Goal: Information Seeking & Learning: Learn about a topic

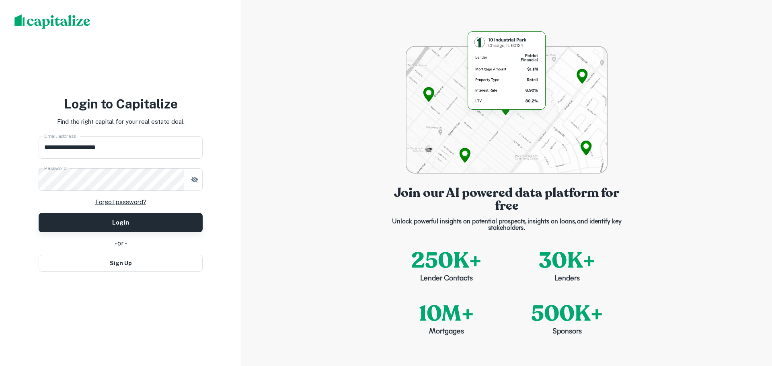
click at [102, 225] on button "Login" at bounding box center [121, 222] width 164 height 19
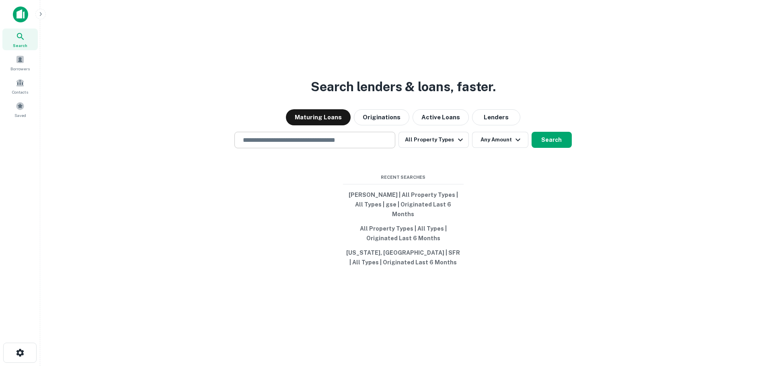
click at [307, 144] on input "text" at bounding box center [315, 139] width 154 height 9
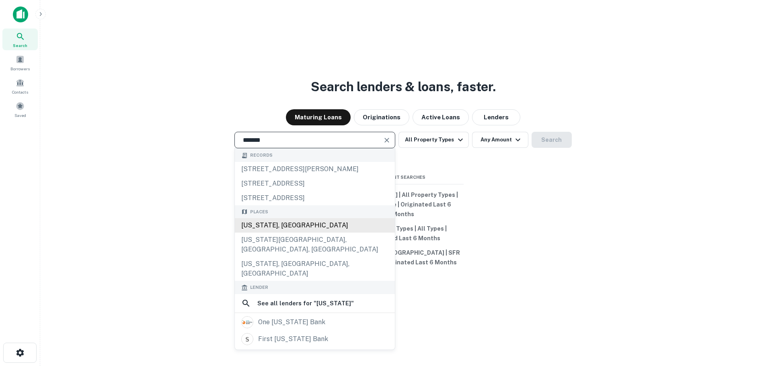
click at [273, 231] on div "Florida, USA" at bounding box center [315, 225] width 160 height 14
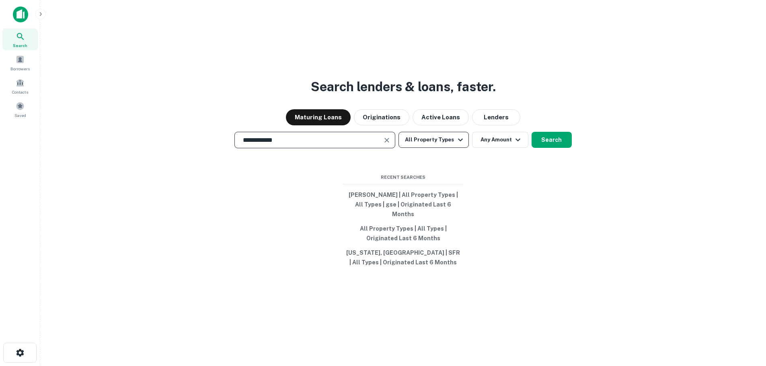
type input "**********"
click at [462, 143] on icon "button" at bounding box center [460, 140] width 10 height 10
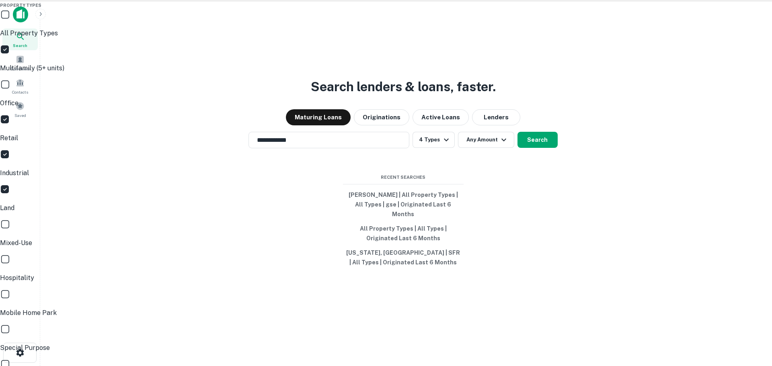
click at [541, 144] on div at bounding box center [386, 183] width 772 height 366
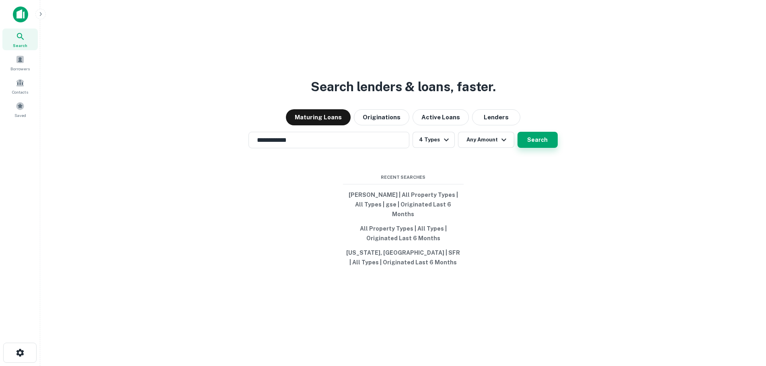
click at [542, 147] on button "Search" at bounding box center [537, 140] width 40 height 16
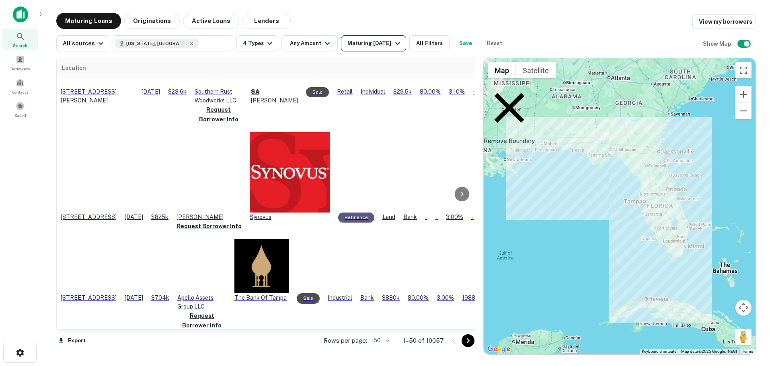
click at [398, 45] on icon "button" at bounding box center [398, 44] width 10 height 10
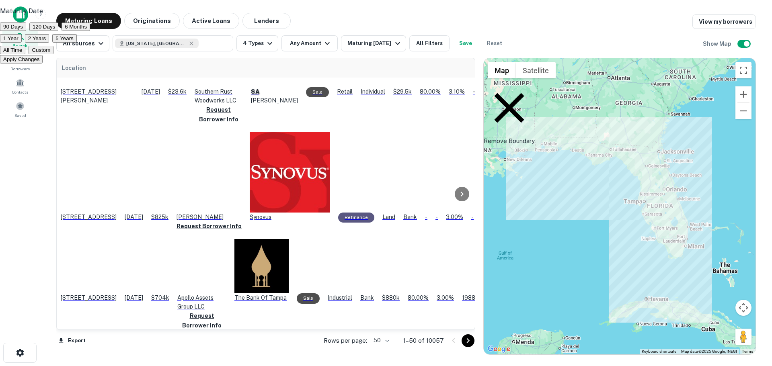
click at [90, 31] on button "6 Months" at bounding box center [75, 27] width 29 height 8
click at [43, 63] on button "Apply Changes" at bounding box center [21, 59] width 43 height 8
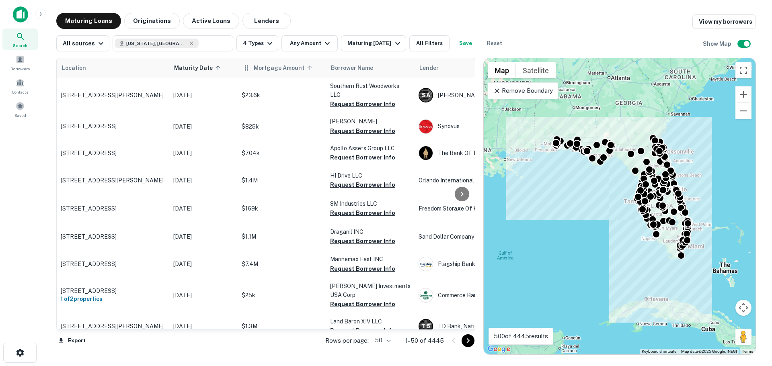
click at [308, 68] on icon at bounding box center [309, 67] width 7 height 7
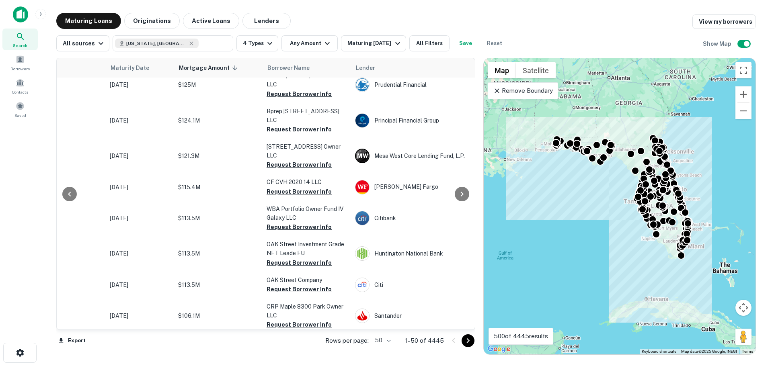
scroll to position [1255, 0]
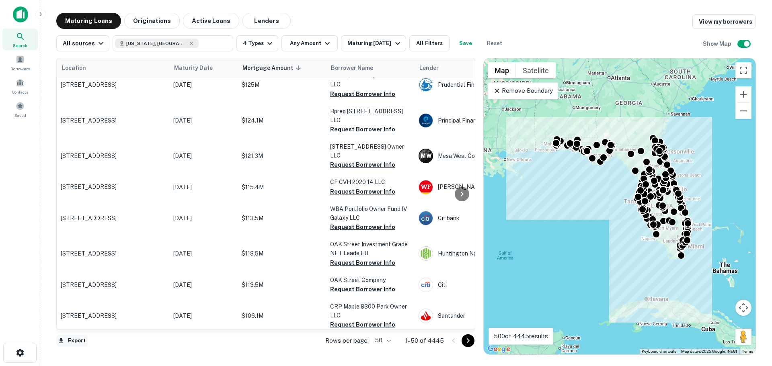
click at [72, 342] on button "Export" at bounding box center [71, 341] width 31 height 12
click at [32, 336] on div at bounding box center [386, 183] width 772 height 366
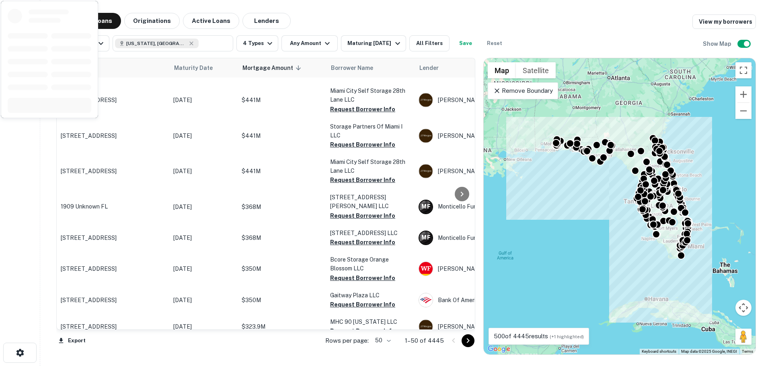
scroll to position [0, 0]
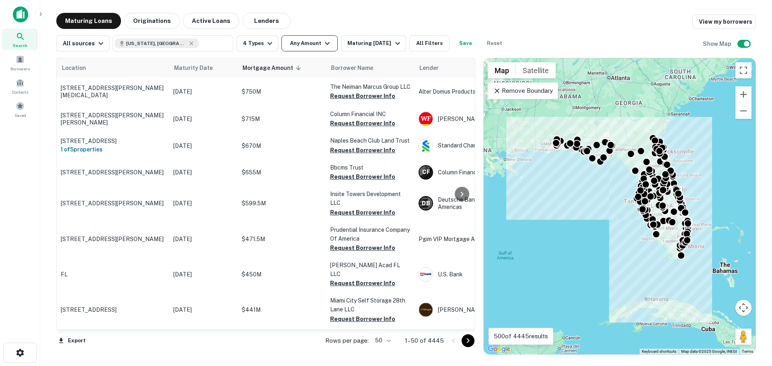
click at [309, 45] on button "Any Amount" at bounding box center [309, 43] width 56 height 16
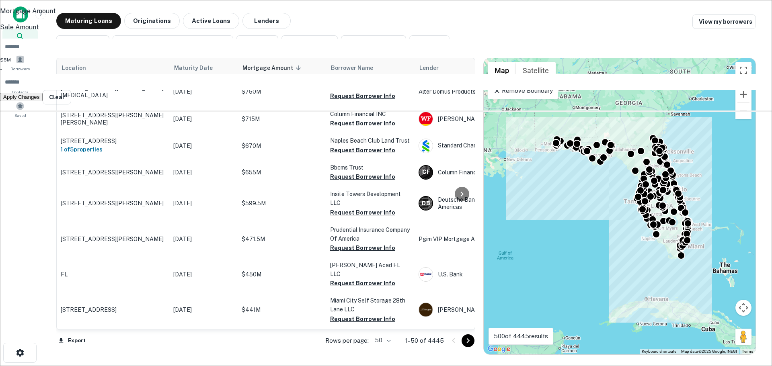
type input "*******"
click at [339, 90] on input "number" at bounding box center [390, 82] width 781 height 16
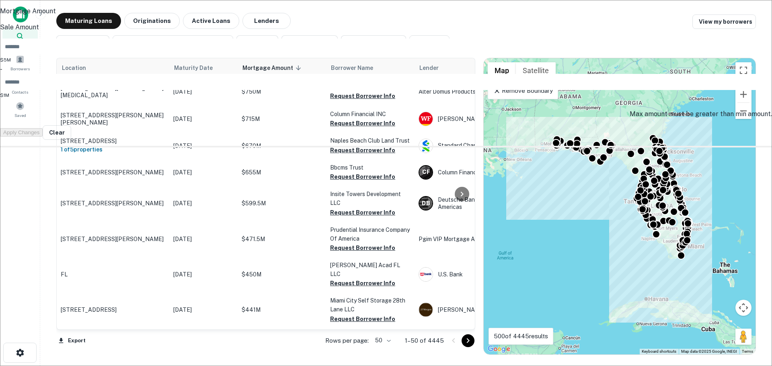
type input "*********"
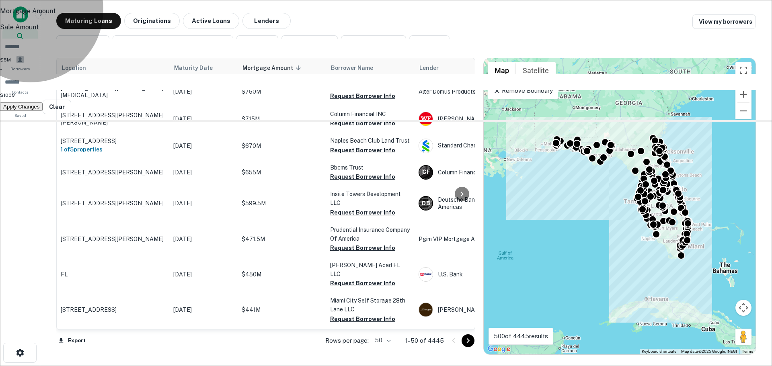
click at [43, 111] on button "Apply Changes" at bounding box center [21, 106] width 43 height 8
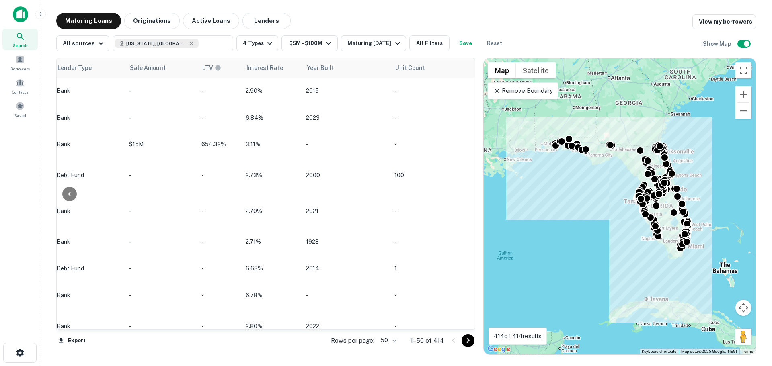
scroll to position [0, 652]
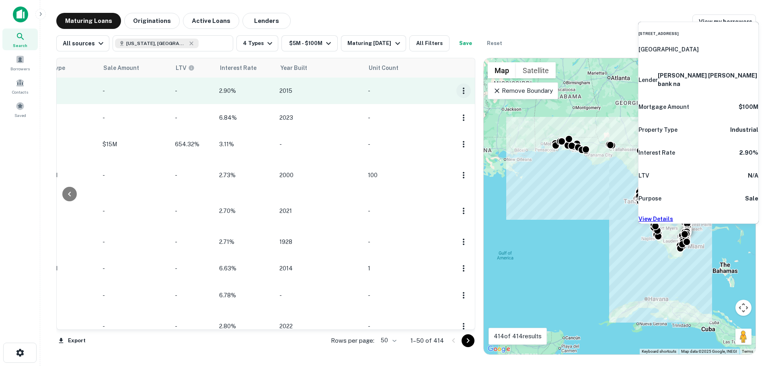
click at [459, 91] on icon "button" at bounding box center [464, 91] width 10 height 10
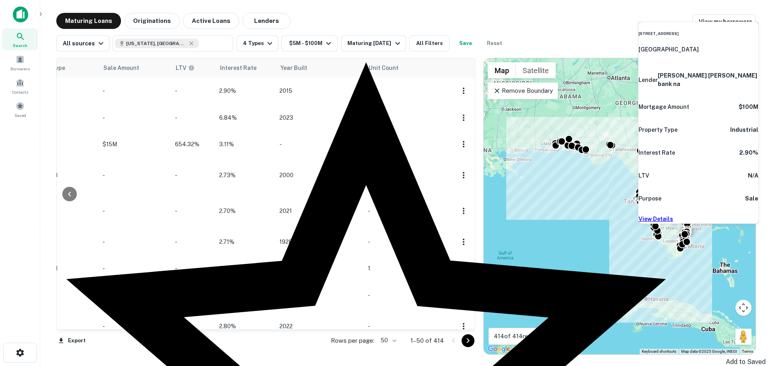
click at [458, 92] on div at bounding box center [386, 183] width 772 height 366
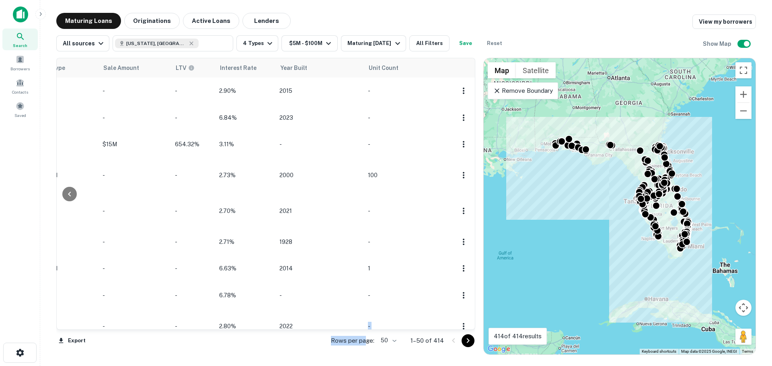
drag, startPoint x: 368, startPoint y: 330, endPoint x: 345, endPoint y: 327, distance: 23.5
click at [345, 327] on div "Location Maturity Date Mortgage Amount sorted descending Borrower Name Lender P…" at bounding box center [265, 194] width 419 height 273
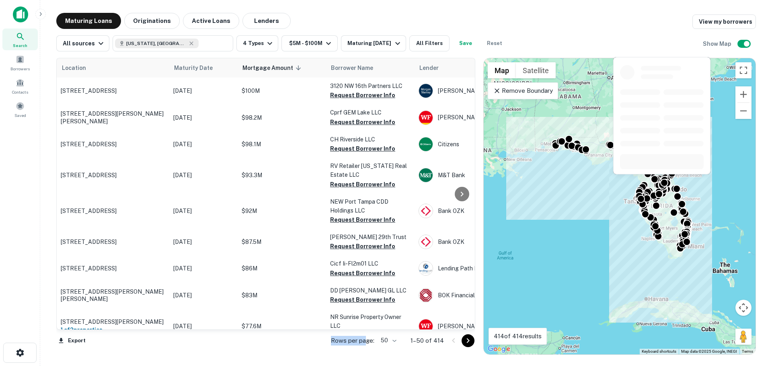
scroll to position [482, 0]
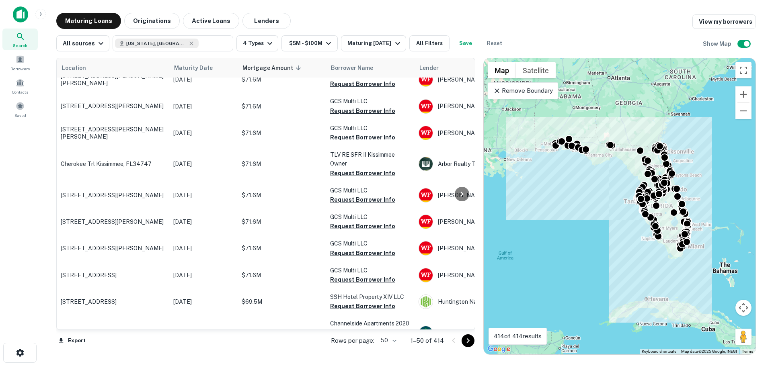
click at [311, 11] on main "Maturing Loans Originations Active Loans Lenders View my borrowers All sources …" at bounding box center [405, 183] width 731 height 366
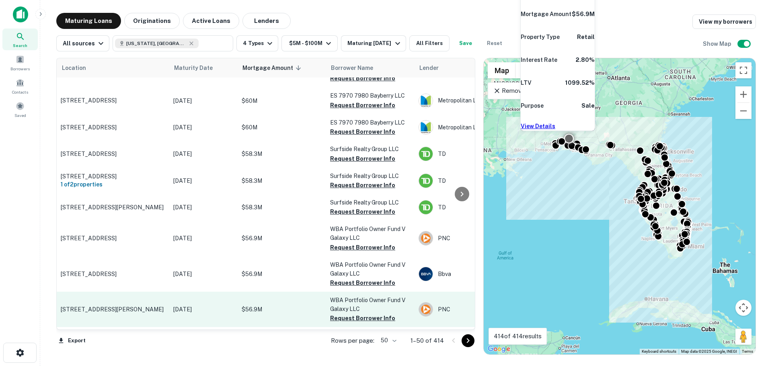
scroll to position [1190, 0]
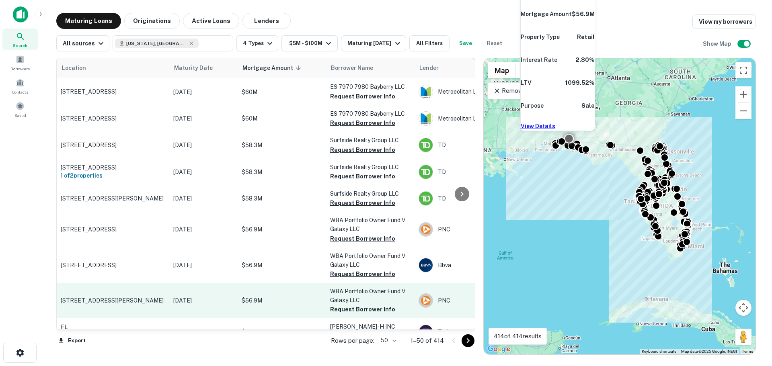
click at [65, 297] on p "2350 S Ferdon Blvd Crestview, FL32536" at bounding box center [113, 300] width 104 height 7
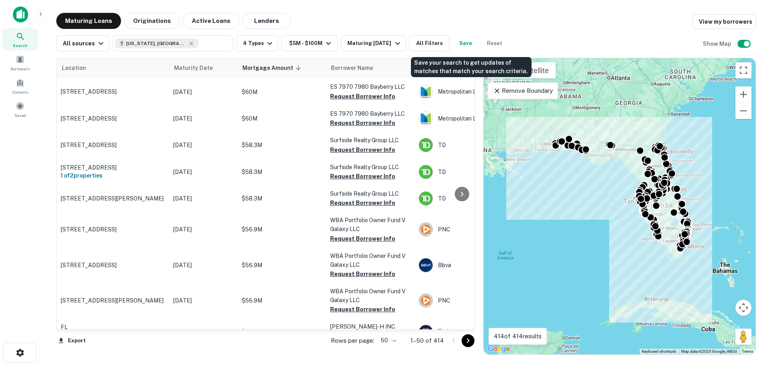
click at [473, 45] on button "Save" at bounding box center [466, 43] width 26 height 16
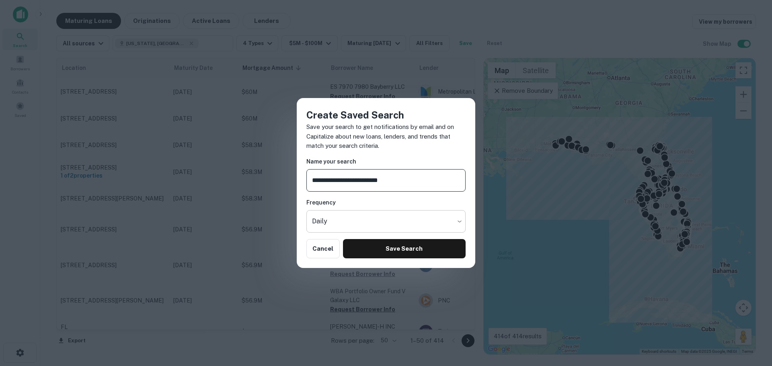
type input "**********"
click at [372, 224] on body "Search Borrowers Contacts Saved Maturing Loans Originations Active Loans Lender…" at bounding box center [386, 183] width 772 height 366
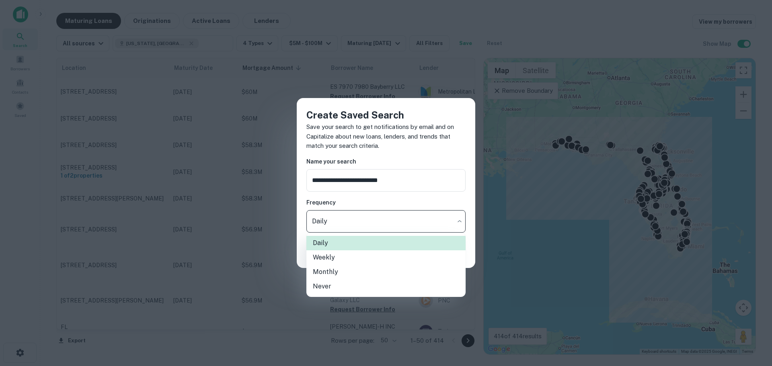
click at [340, 258] on li "Weekly" at bounding box center [385, 257] width 159 height 14
type input "******"
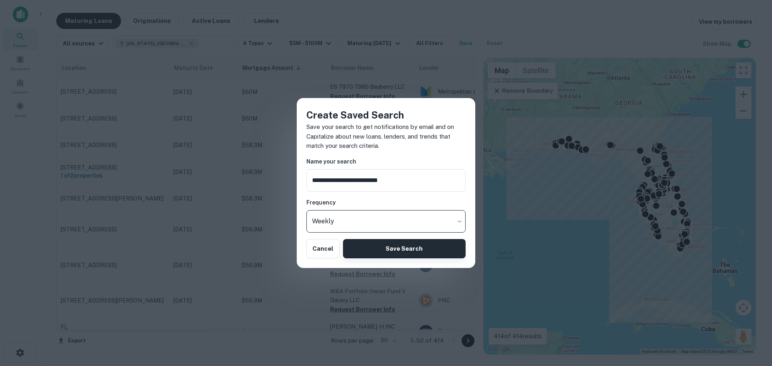
click at [388, 248] on button "Save Search" at bounding box center [404, 248] width 123 height 19
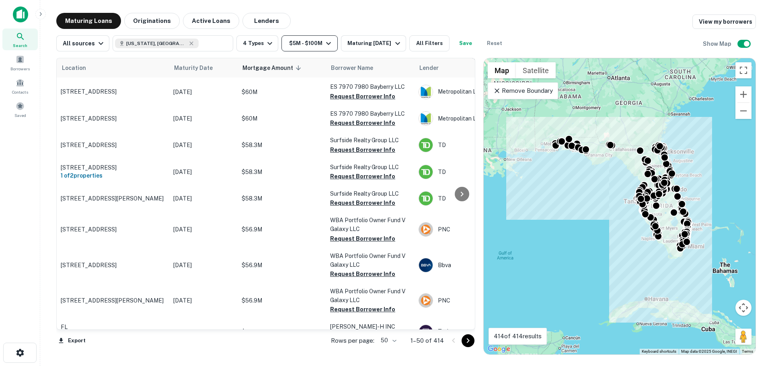
click at [307, 46] on button "$5M - $100M" at bounding box center [309, 43] width 56 height 16
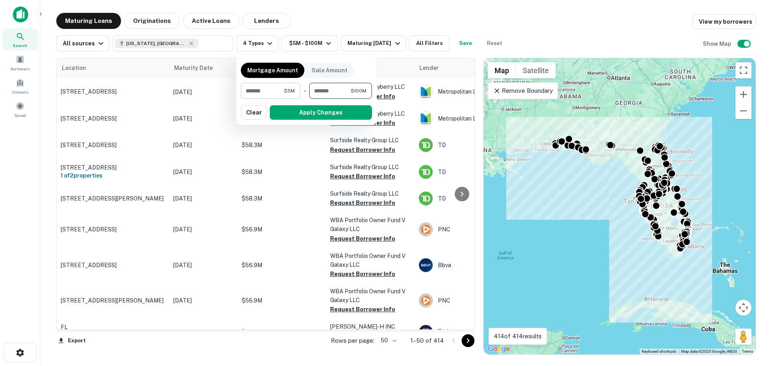
drag, startPoint x: 348, startPoint y: 92, endPoint x: 287, endPoint y: 89, distance: 61.6
click at [287, 89] on div "******* $5M ​ - ********* $100M ​" at bounding box center [306, 91] width 131 height 16
type input "********"
click at [301, 116] on button "Apply Changes" at bounding box center [321, 112] width 102 height 14
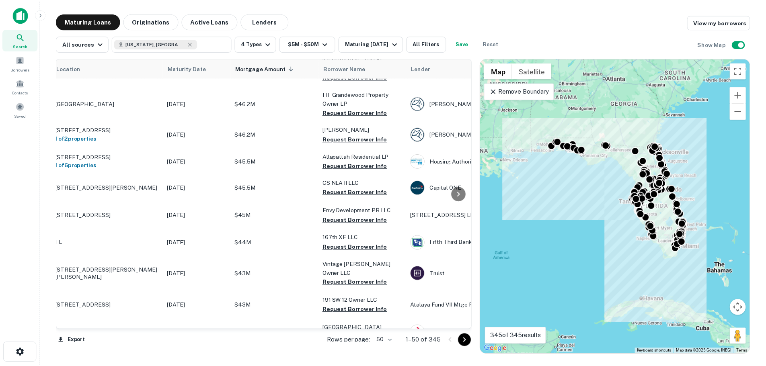
scroll to position [161, 0]
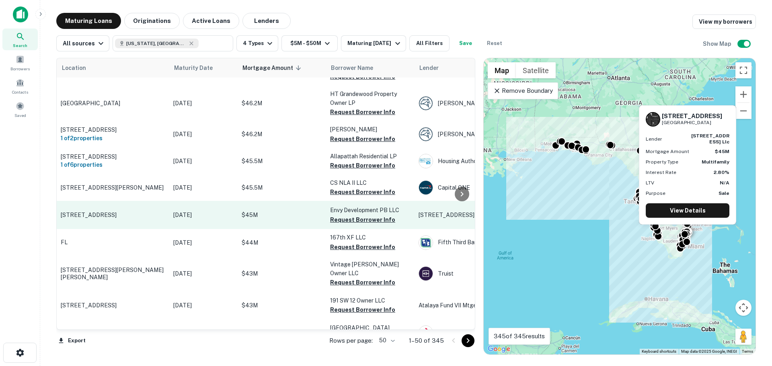
click at [88, 211] on p "425-475 E Atlantic Blvd Pompano Beach, FL33060" at bounding box center [113, 214] width 104 height 7
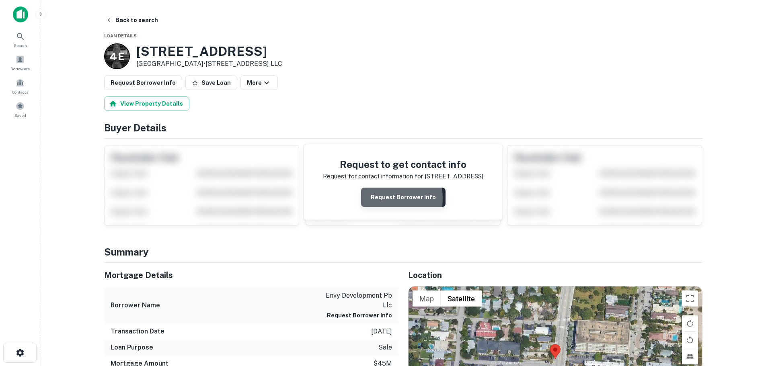
click at [379, 199] on button "Request Borrower Info" at bounding box center [403, 197] width 84 height 19
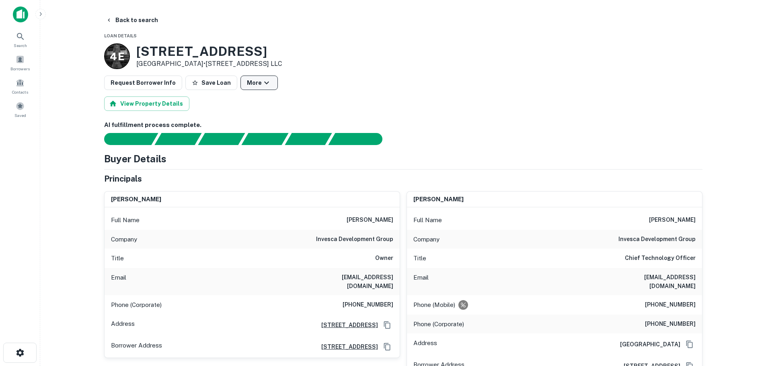
click at [264, 84] on icon "button" at bounding box center [266, 83] width 5 height 3
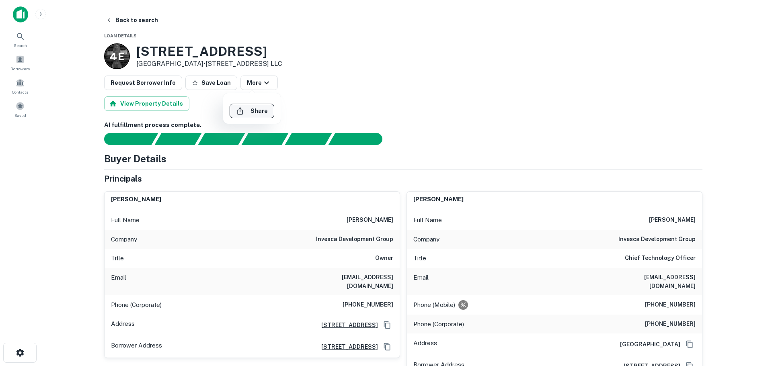
click at [263, 112] on button "Share" at bounding box center [251, 111] width 45 height 14
click at [253, 115] on button "Share" at bounding box center [251, 111] width 45 height 14
click at [666, 19] on div "Loan link copied to clipboard" at bounding box center [704, 21] width 96 height 10
click at [473, 104] on div at bounding box center [386, 183] width 772 height 366
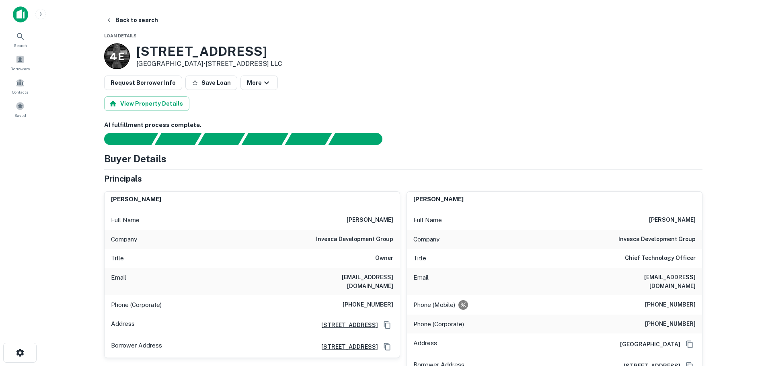
click at [37, 12] on button "button" at bounding box center [40, 14] width 10 height 10
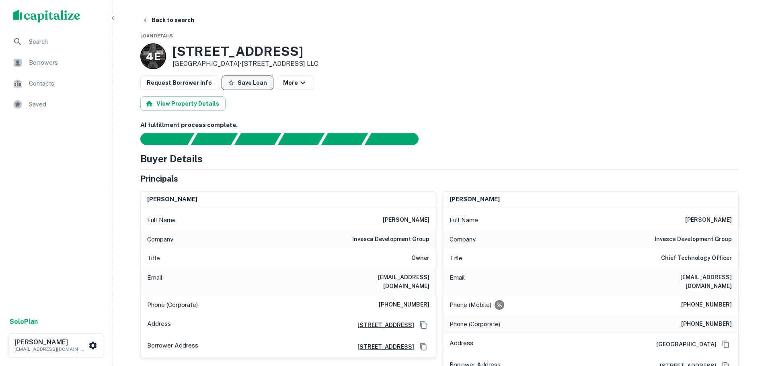
click at [232, 85] on button "Save Loan" at bounding box center [247, 83] width 52 height 14
click at [38, 106] on span "Saved" at bounding box center [65, 105] width 72 height 10
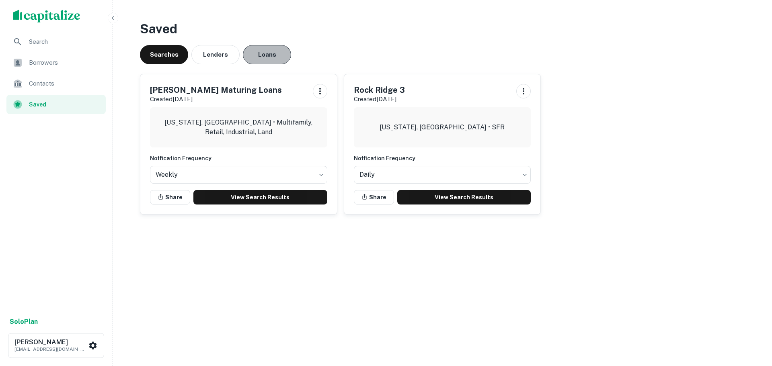
click at [264, 51] on button "Loans" at bounding box center [267, 54] width 48 height 19
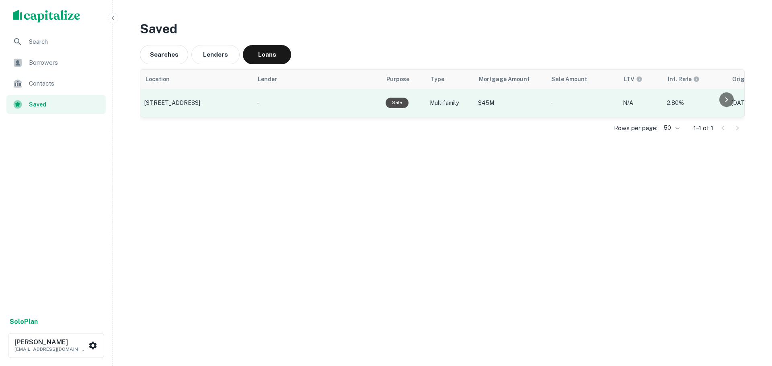
click at [213, 99] on p "425-475 E Atlantic Blvd, Pompano Beach, FL" at bounding box center [196, 102] width 104 height 7
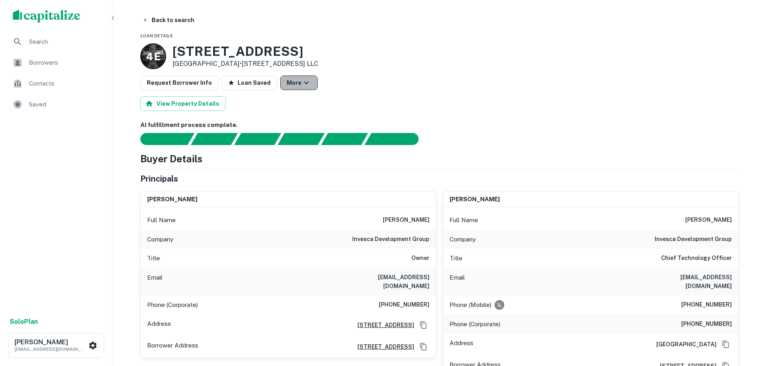
click at [301, 85] on icon "button" at bounding box center [306, 83] width 10 height 10
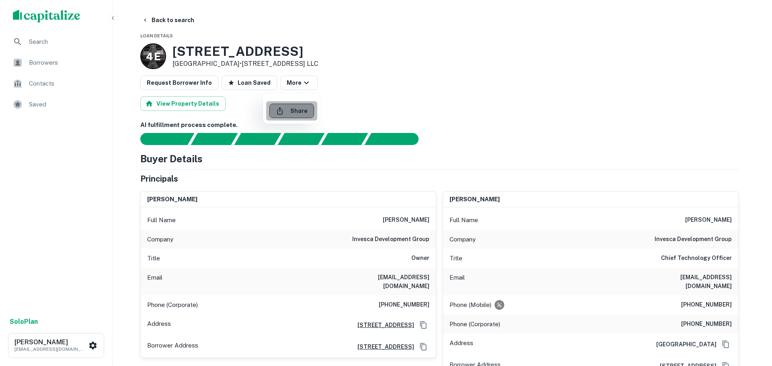
click at [294, 113] on button "Share" at bounding box center [291, 111] width 45 height 14
click at [369, 98] on div at bounding box center [386, 183] width 772 height 366
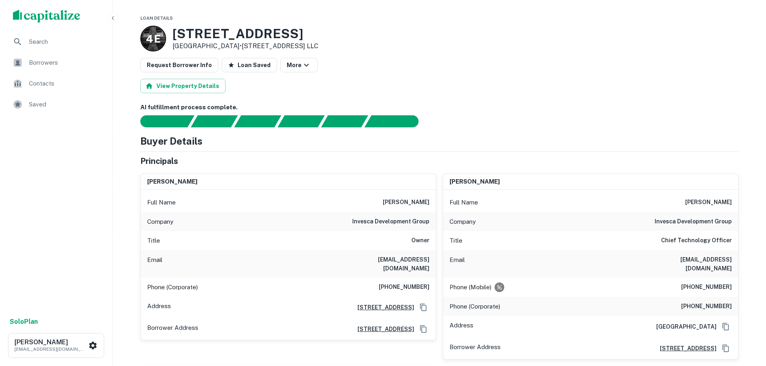
click at [143, 141] on h4 "Buyer Details" at bounding box center [171, 141] width 62 height 14
click at [161, 86] on button "View Property Details" at bounding box center [182, 86] width 85 height 14
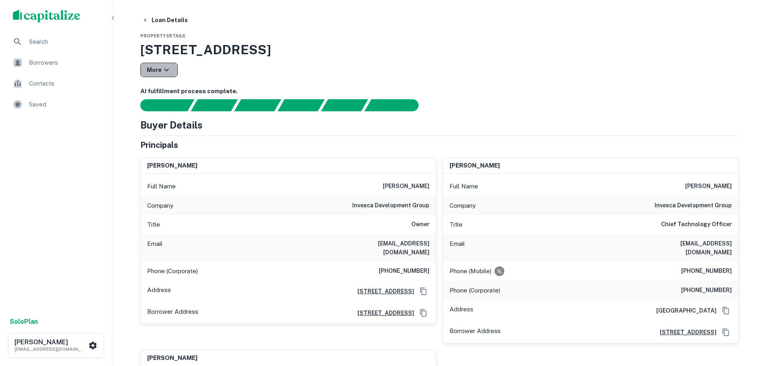
click at [168, 71] on icon "button" at bounding box center [167, 70] width 10 height 10
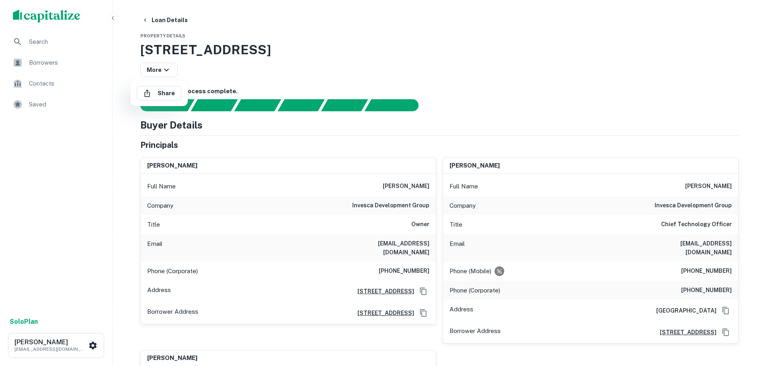
click at [191, 79] on div at bounding box center [386, 183] width 772 height 366
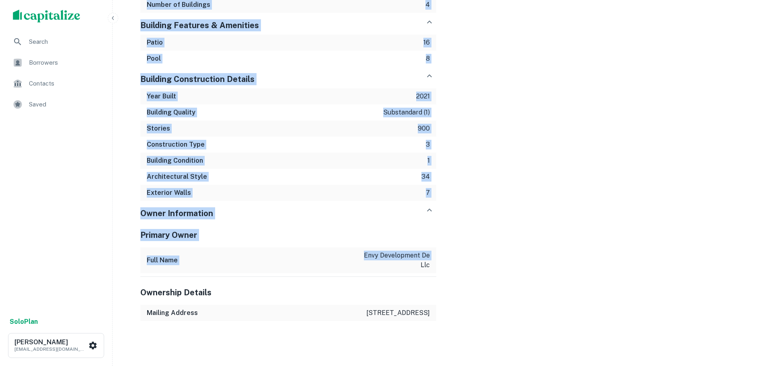
scroll to position [1137, 0]
drag, startPoint x: 141, startPoint y: 125, endPoint x: 465, endPoint y: 354, distance: 397.1
copy div "Buyer Details Principals [PERSON_NAME] Full Name [PERSON_NAME] Company invesca …"
